Goal: Navigation & Orientation: Find specific page/section

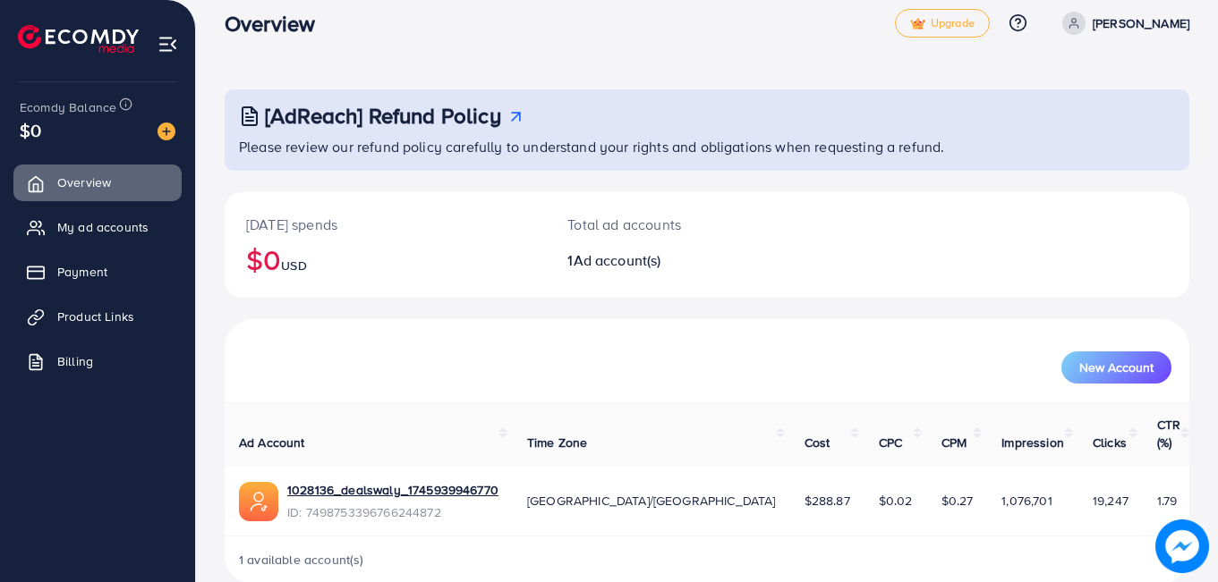
scroll to position [33, 0]
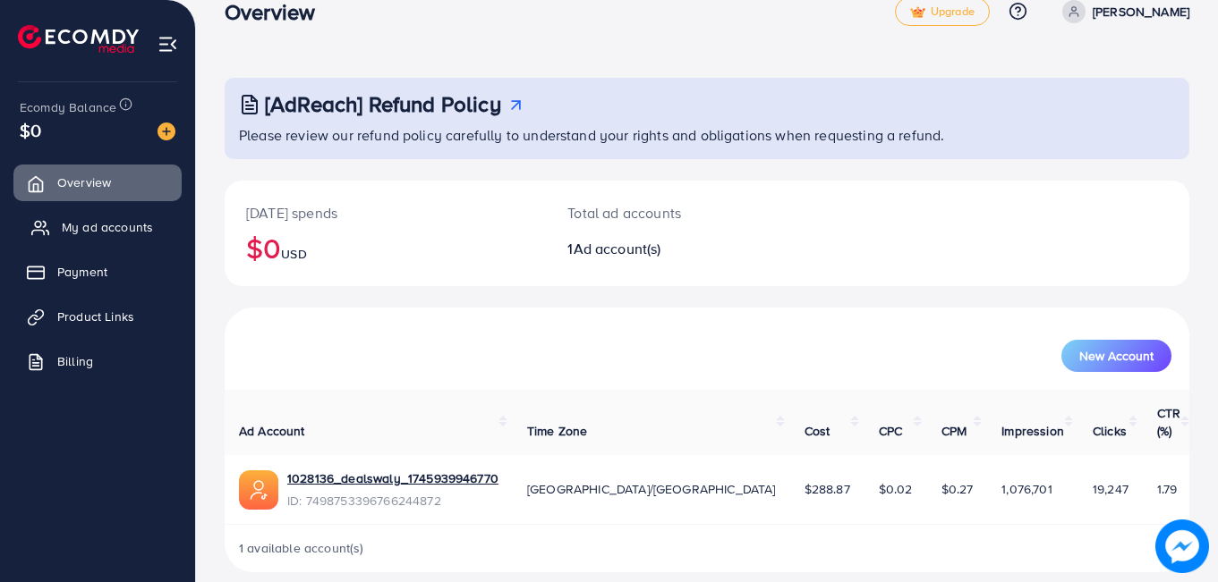
click at [135, 224] on span "My ad accounts" at bounding box center [107, 227] width 91 height 18
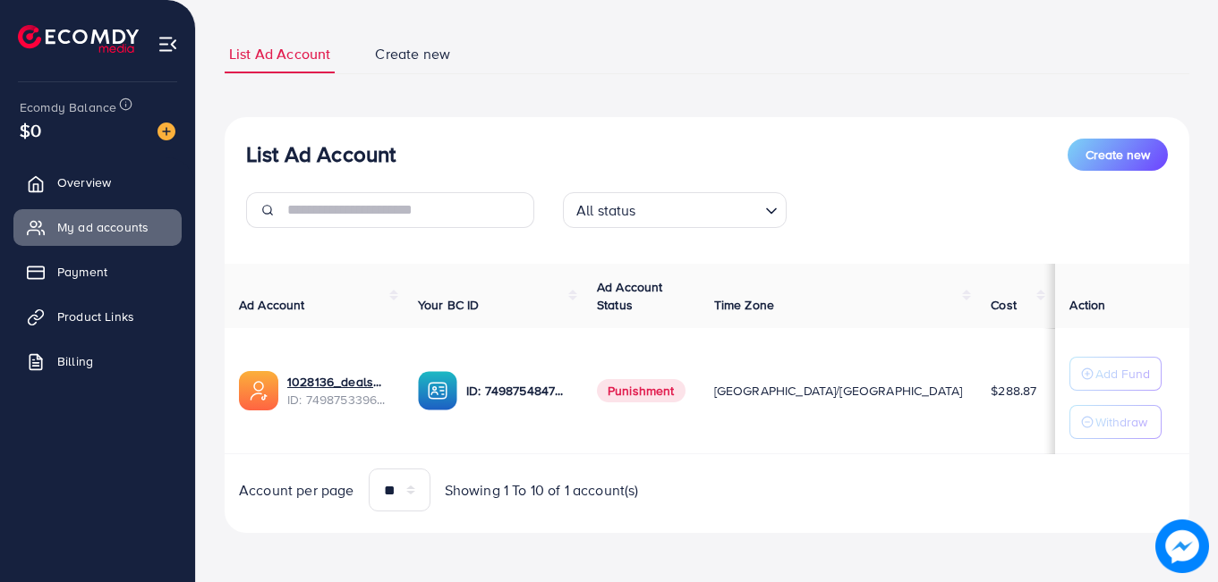
scroll to position [98, 0]
click at [146, 307] on link "Product Links" at bounding box center [97, 317] width 168 height 36
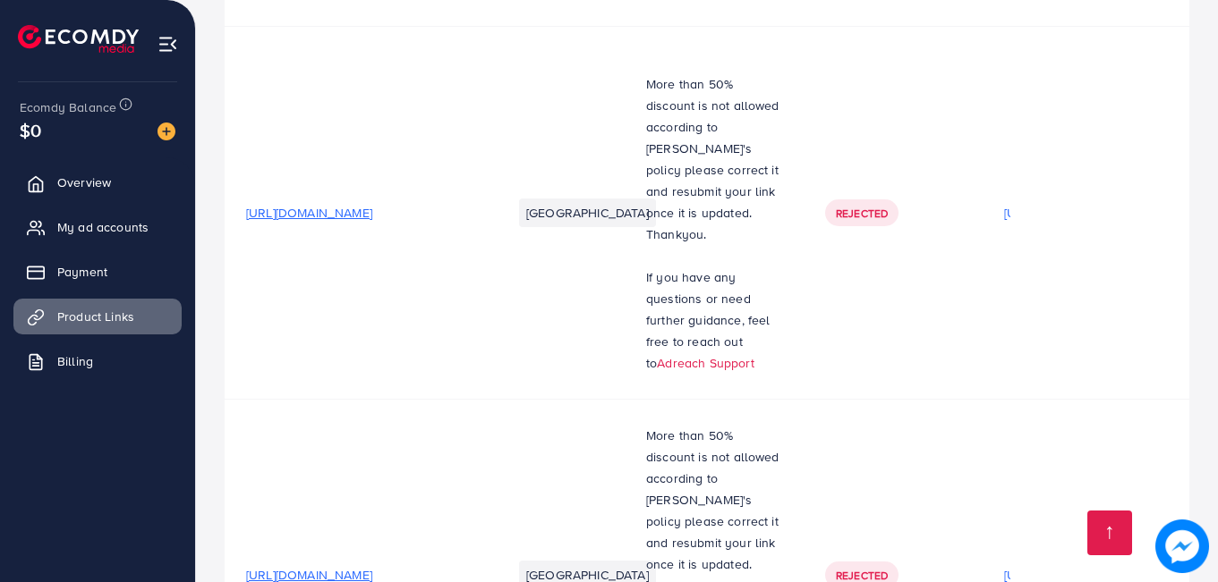
scroll to position [4345, 0]
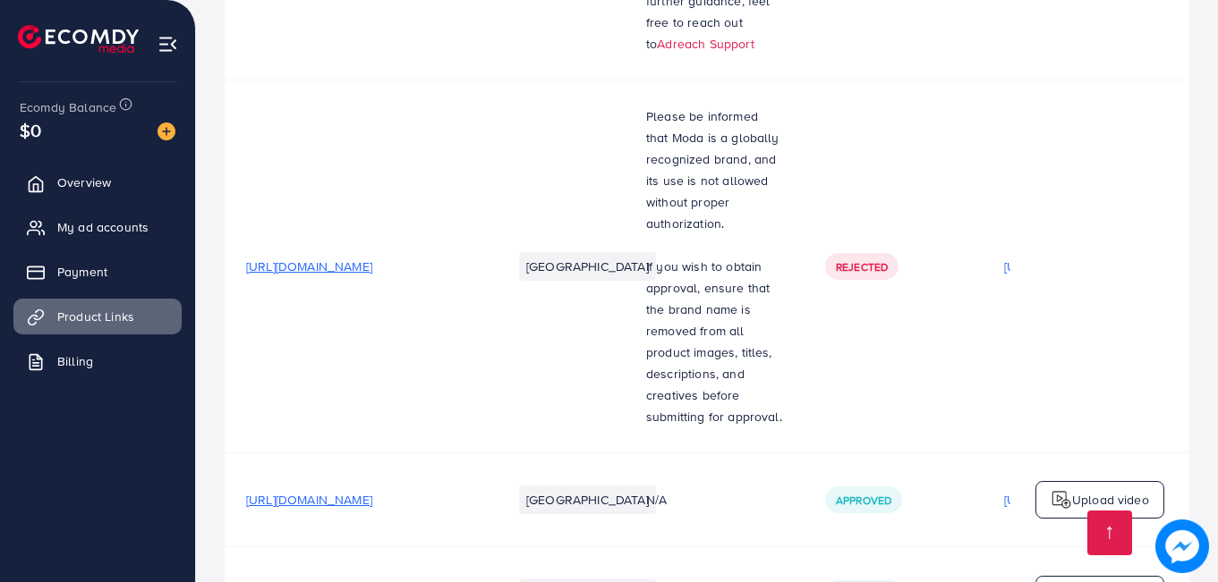
drag, startPoint x: 615, startPoint y: 496, endPoint x: 765, endPoint y: 498, distance: 150.3
drag, startPoint x: 796, startPoint y: 502, endPoint x: 845, endPoint y: 494, distance: 49.0
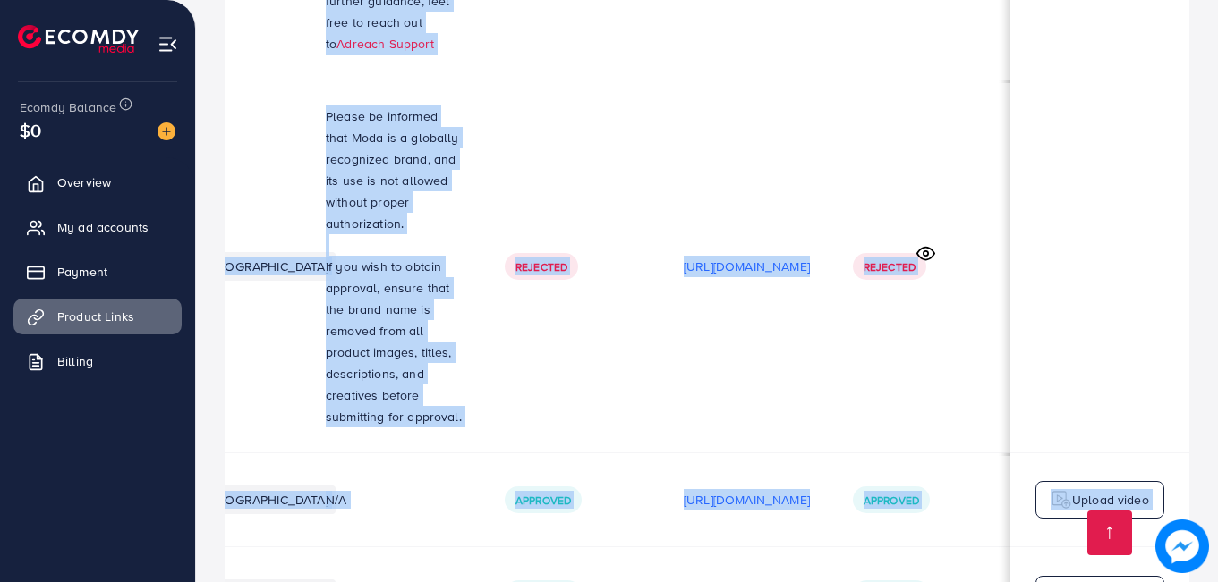
scroll to position [0, 358]
click at [775, 489] on p "[URL][DOMAIN_NAME]" at bounding box center [747, 499] width 126 height 21
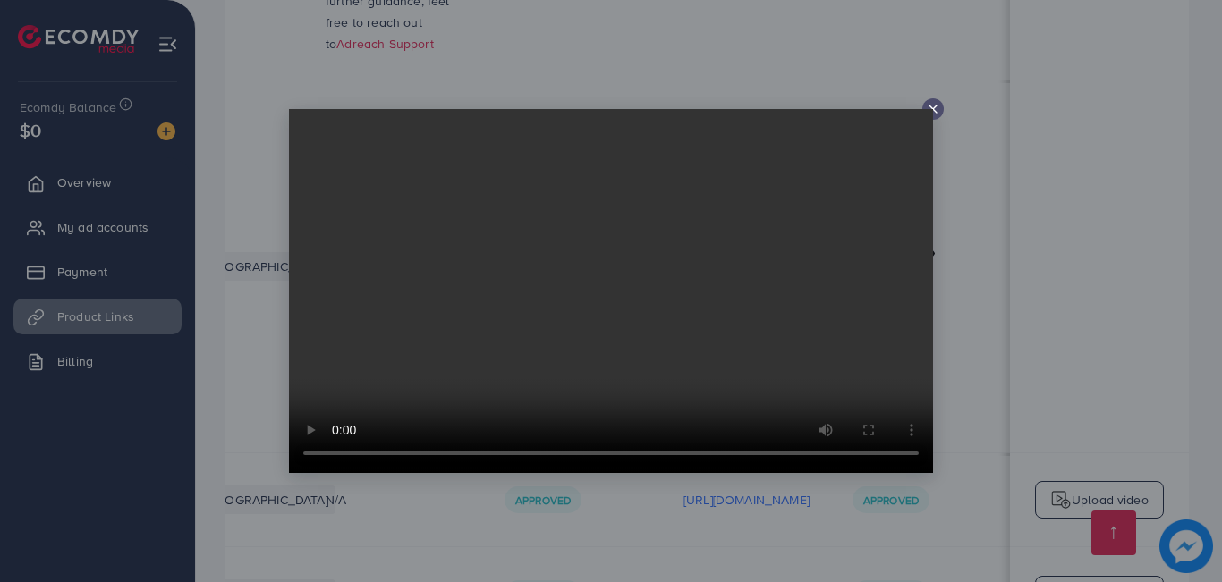
click at [934, 112] on icon at bounding box center [933, 109] width 14 height 14
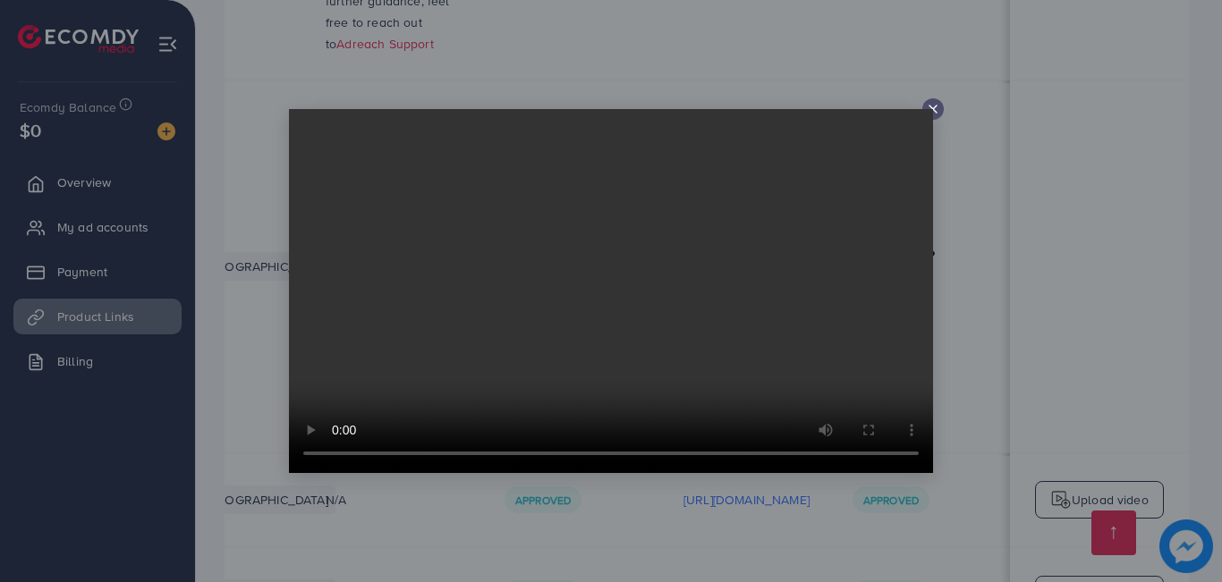
click at [933, 110] on icon at bounding box center [933, 109] width 14 height 14
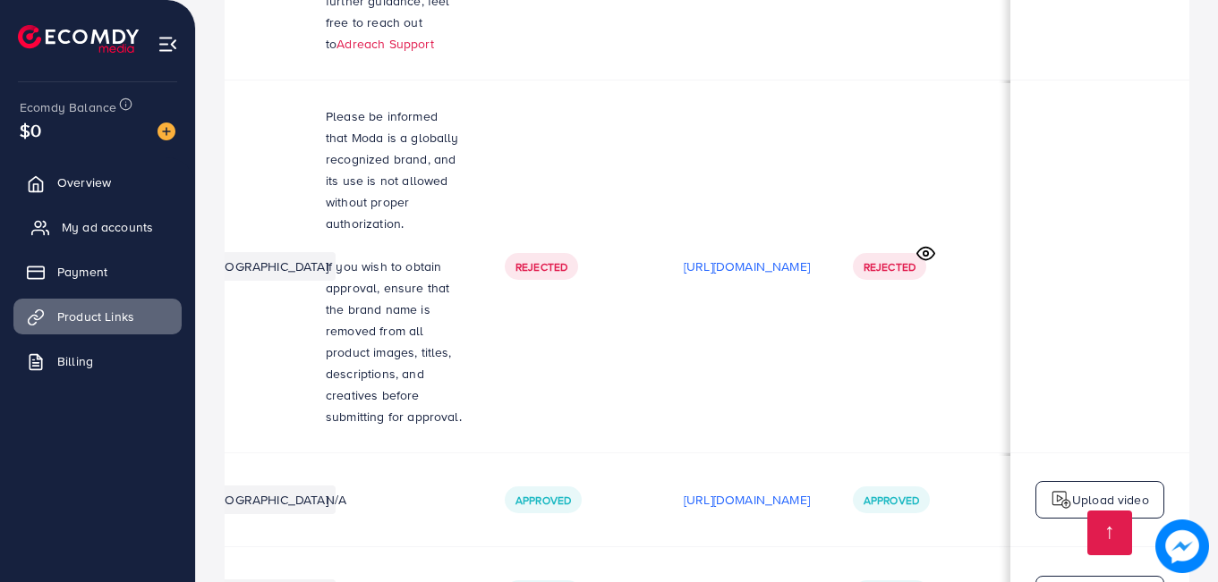
click at [123, 221] on span "My ad accounts" at bounding box center [107, 227] width 91 height 18
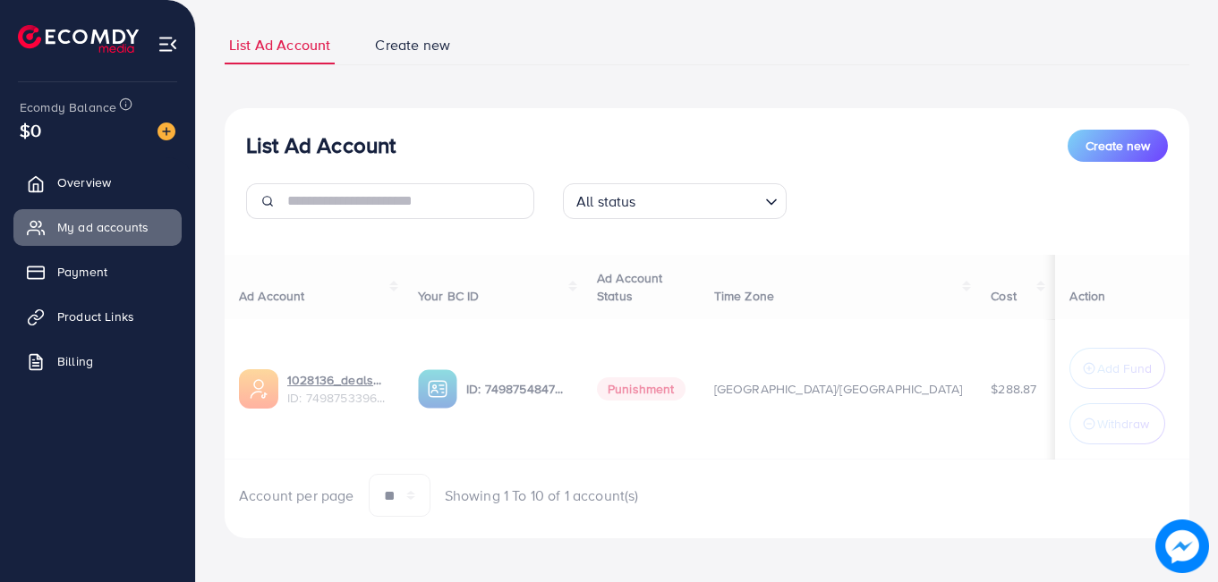
scroll to position [113, 0]
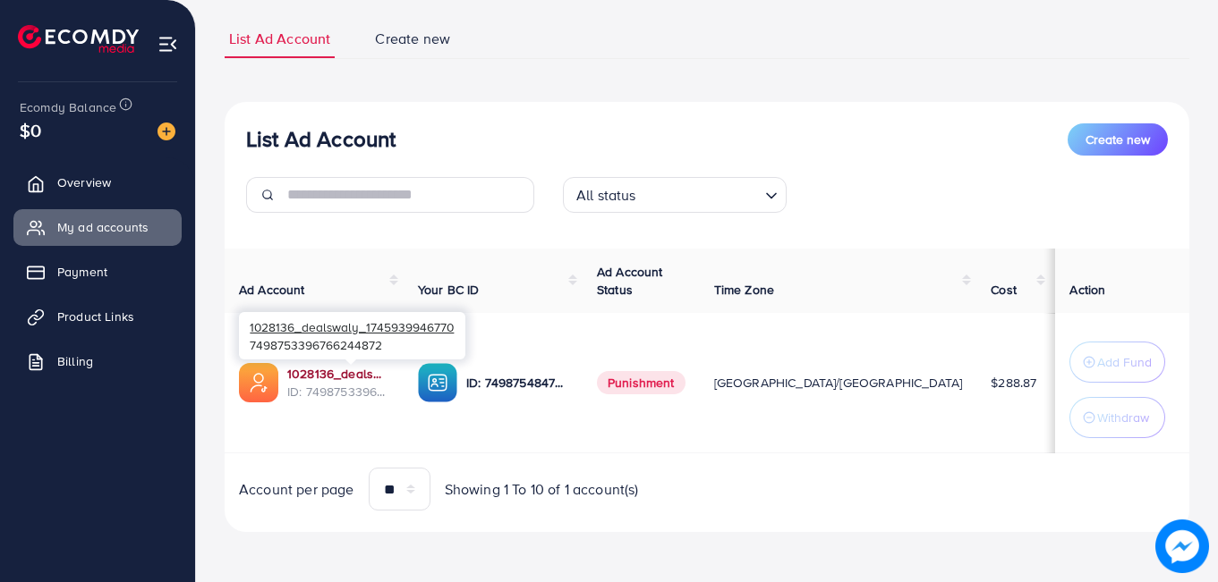
click at [380, 370] on link "1028136_dealswaly_1745939946770" at bounding box center [338, 374] width 102 height 18
